Goal: Check status: Check status

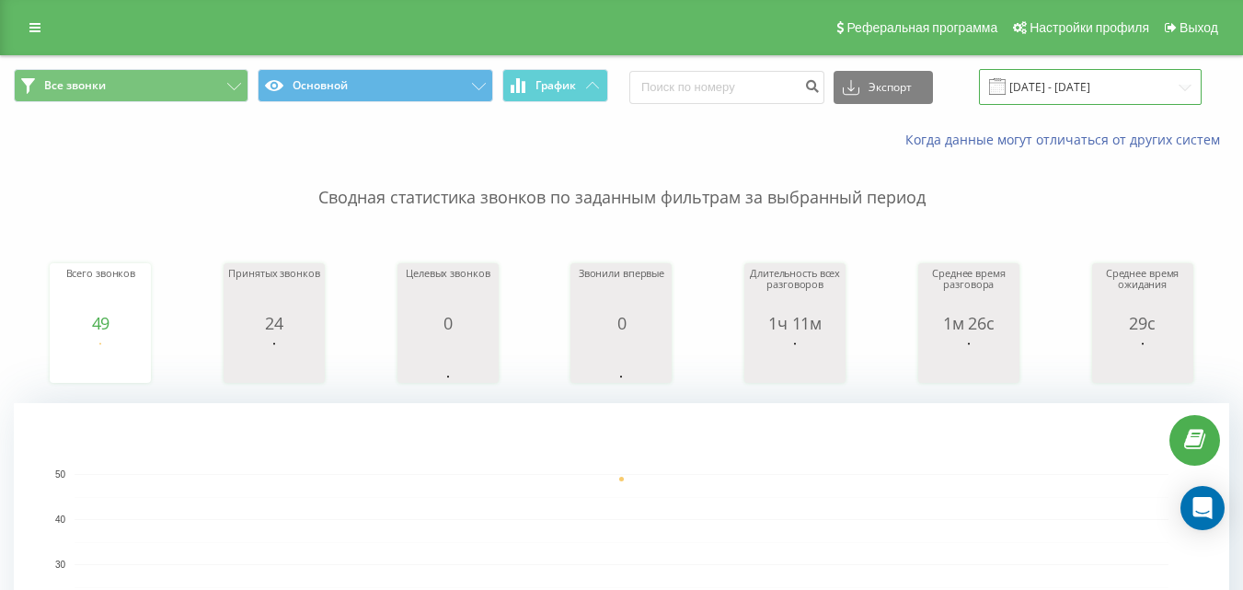
click at [1047, 87] on input "[DATE] - [DATE]" at bounding box center [1090, 87] width 223 height 36
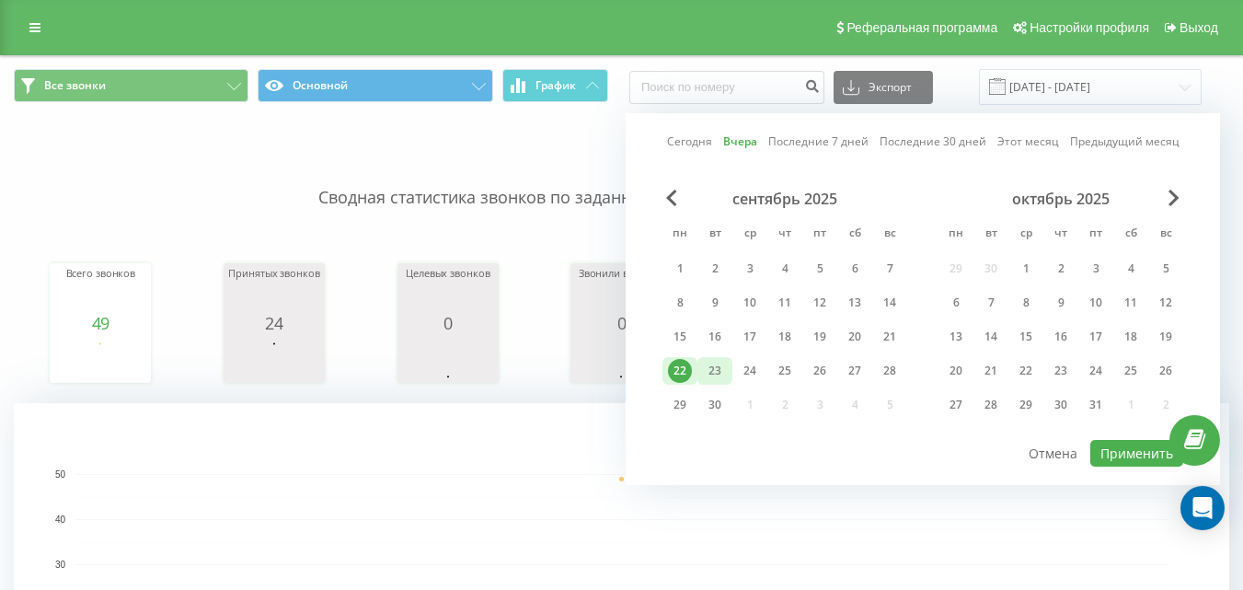
click at [721, 375] on div "23" at bounding box center [715, 371] width 24 height 24
click at [1137, 449] on button "Применить" at bounding box center [1137, 453] width 93 height 27
type input "[DATE] - [DATE]"
